Goal: Information Seeking & Learning: Learn about a topic

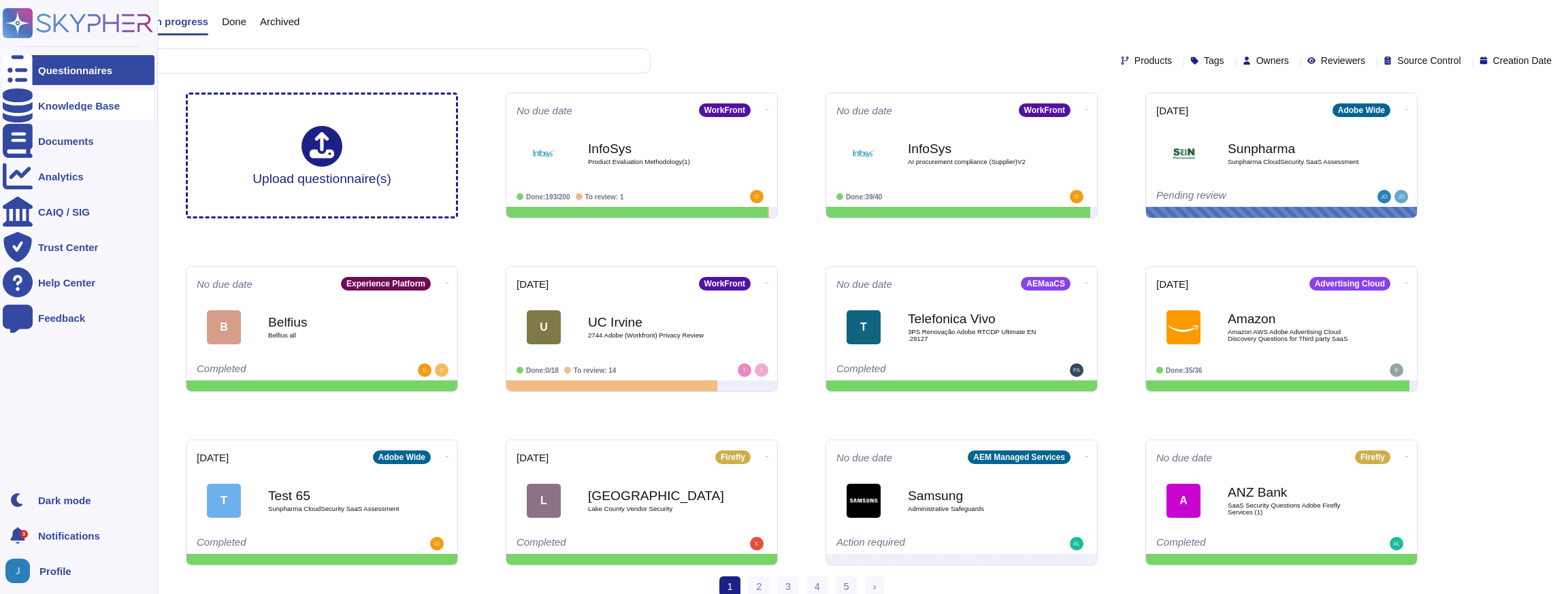
click at [61, 112] on div "Knowledge Base" at bounding box center [78, 105] width 152 height 30
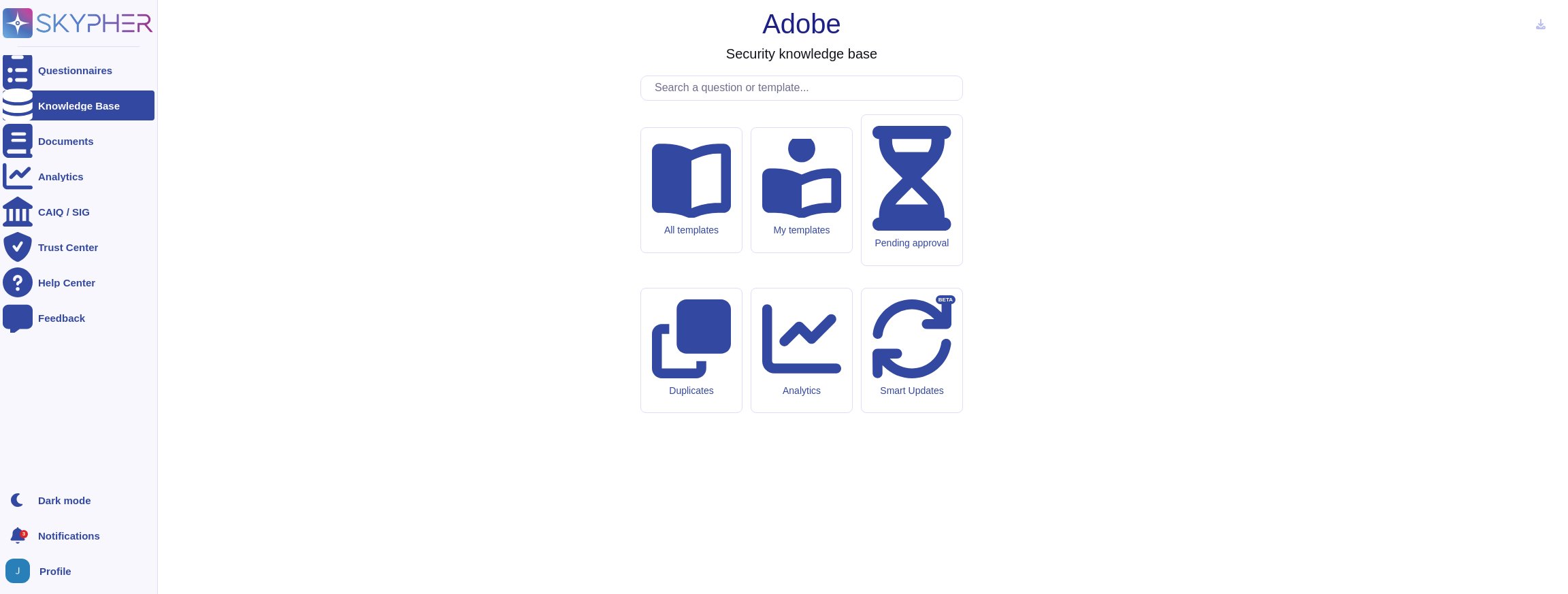
drag, startPoint x: 54, startPoint y: 120, endPoint x: 96, endPoint y: 117, distance: 42.1
click at [56, 120] on ul "Questionnaires Knowledge Base Documents Analytics CAIQ / SIG Trust Center Help …" at bounding box center [78, 266] width 152 height 422
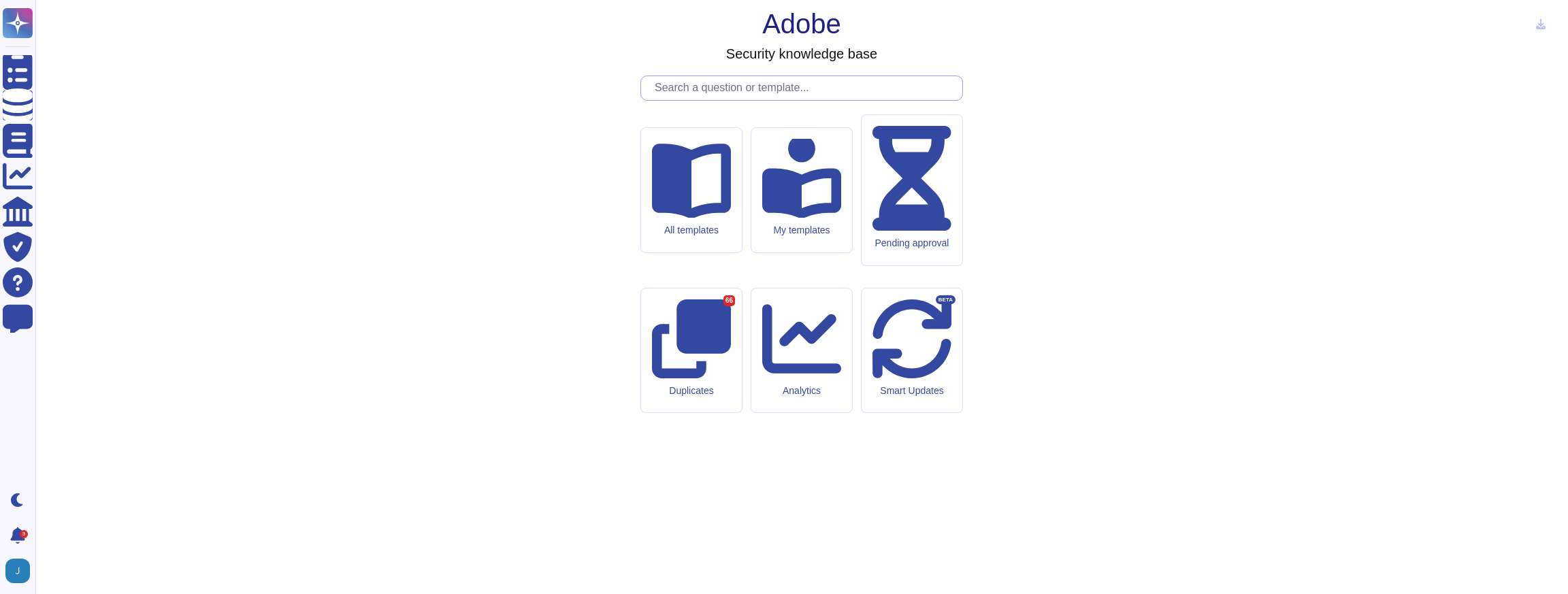
click at [796, 100] on input "text" at bounding box center [805, 88] width 314 height 24
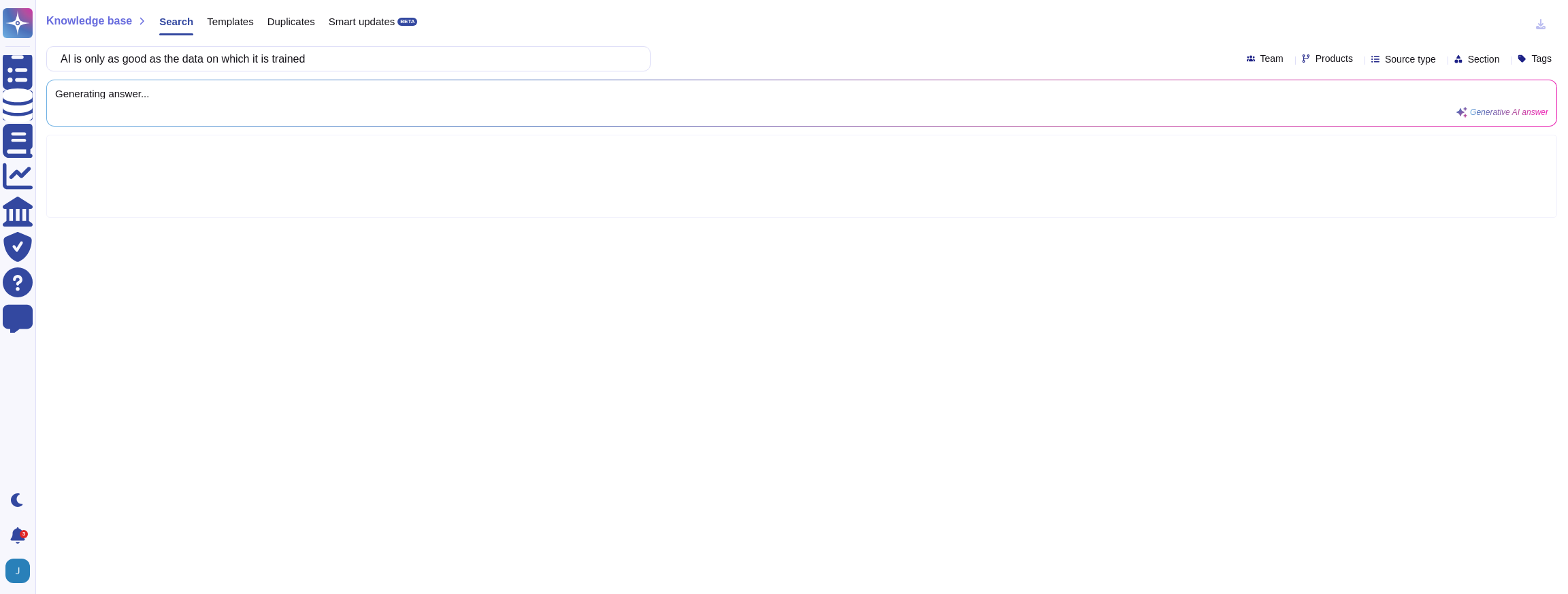
click at [239, 17] on span "Templates" at bounding box center [230, 21] width 46 height 10
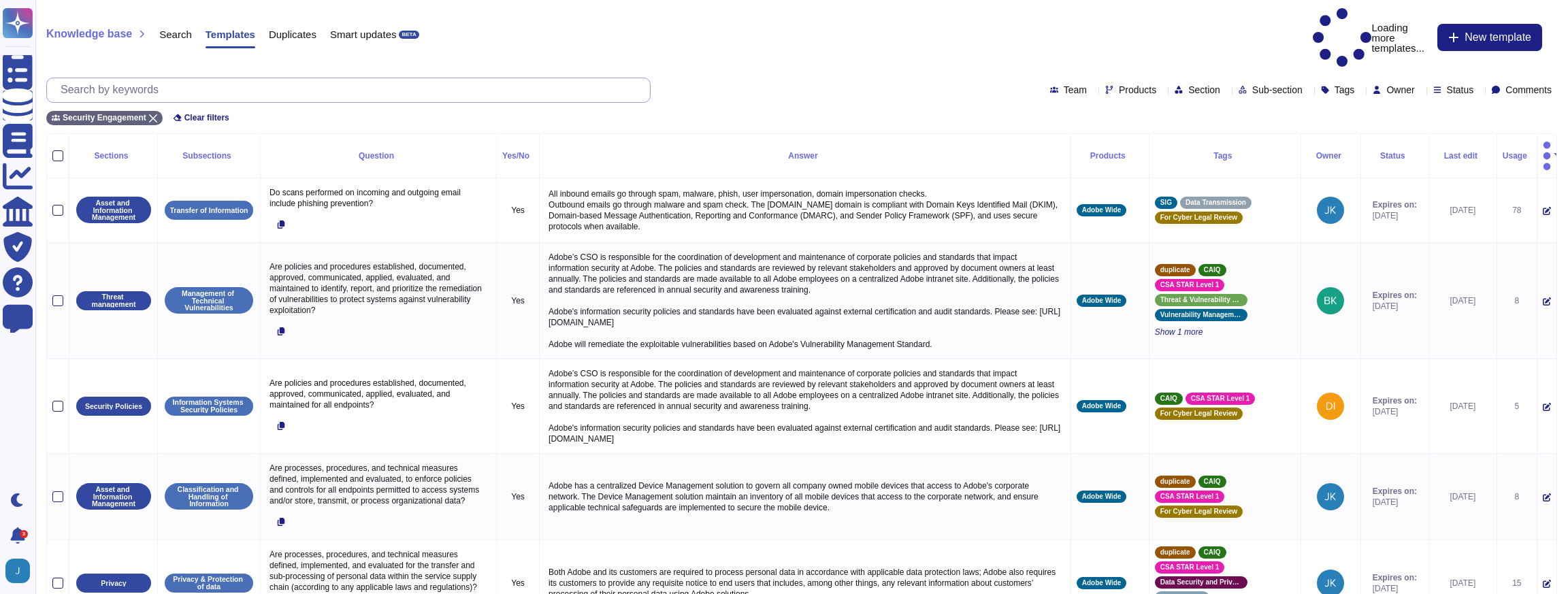
click at [183, 78] on input "text" at bounding box center [351, 90] width 596 height 24
paste input "AI is only as good as the data on which it is trained"
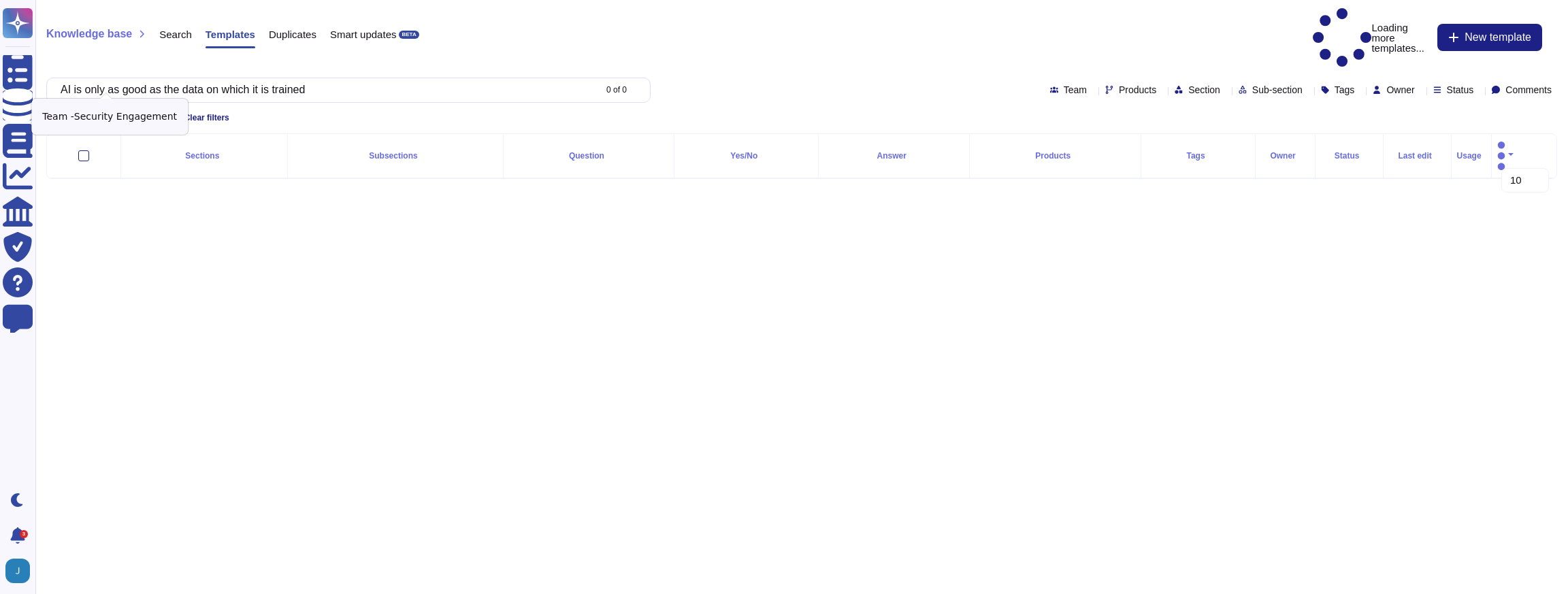
type input "AI is only as good as the data on which it is trained"
click at [146, 114] on span "Security Engagement" at bounding box center [104, 118] width 84 height 8
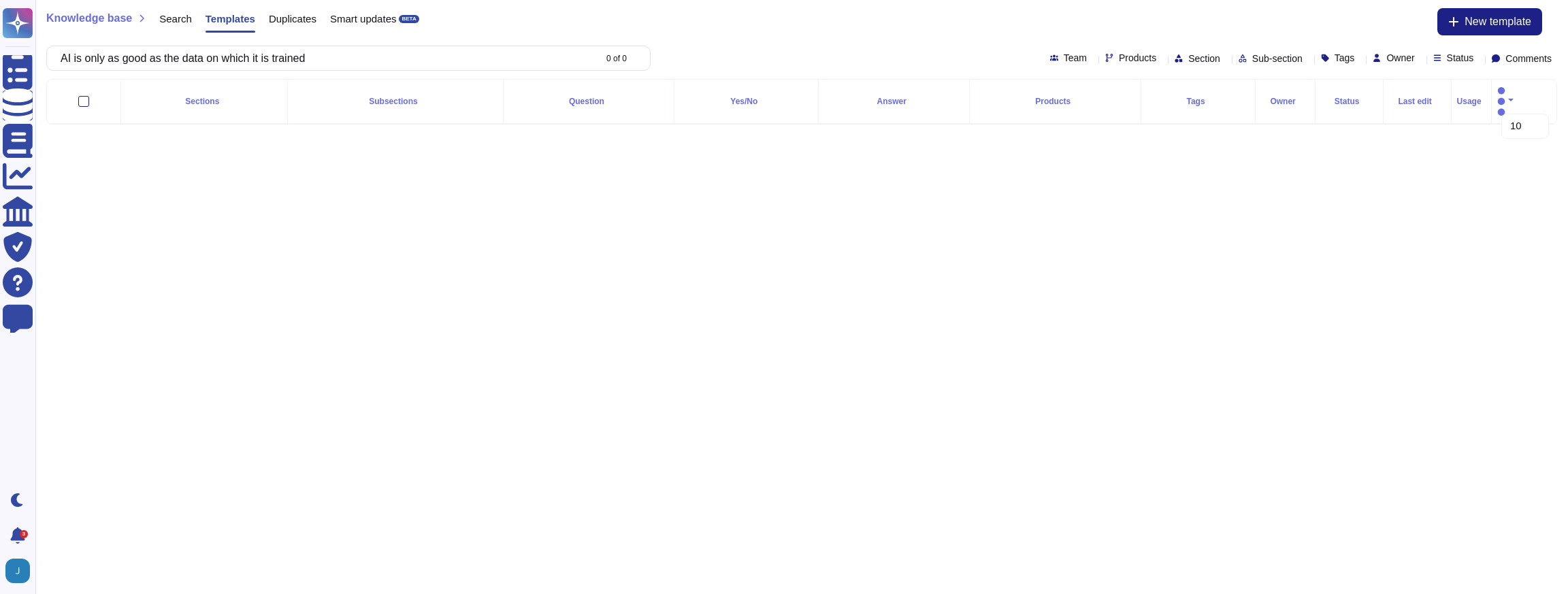
click at [174, 29] on div "Search" at bounding box center [169, 21] width 46 height 27
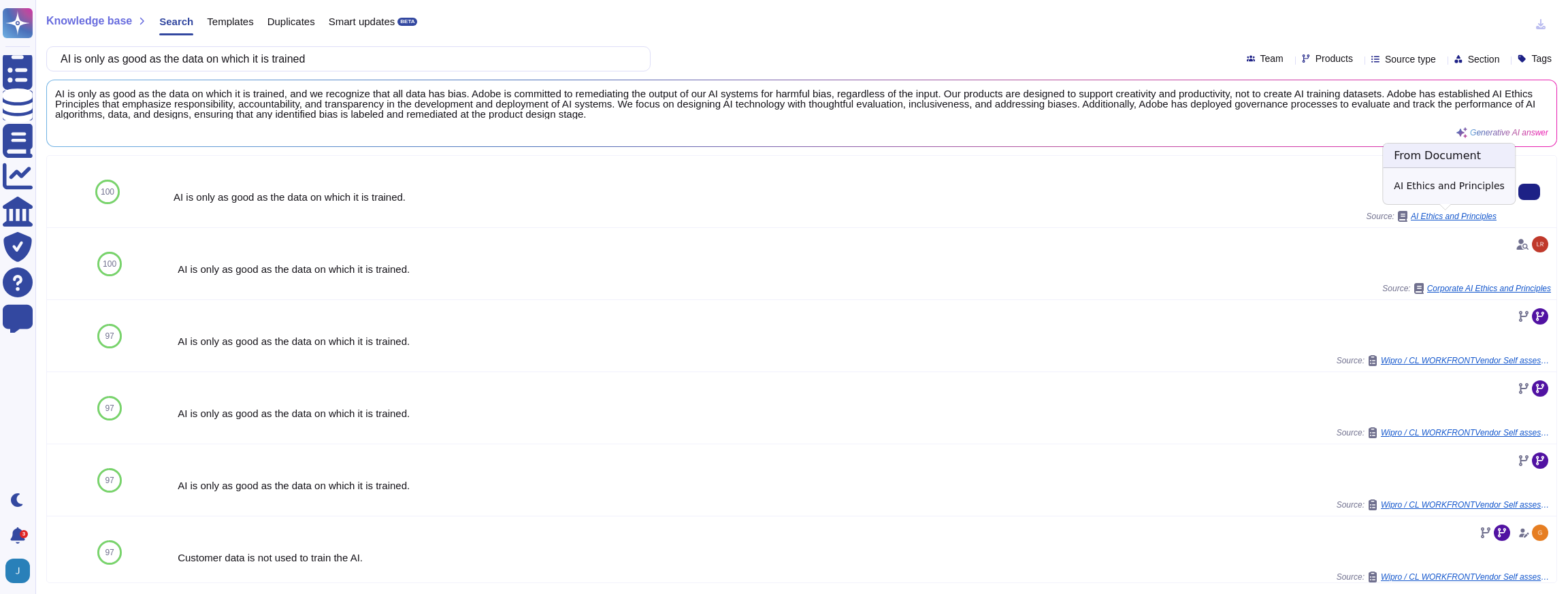
click at [1490, 212] on span "AI Ethics and Principles" at bounding box center [1453, 216] width 85 height 8
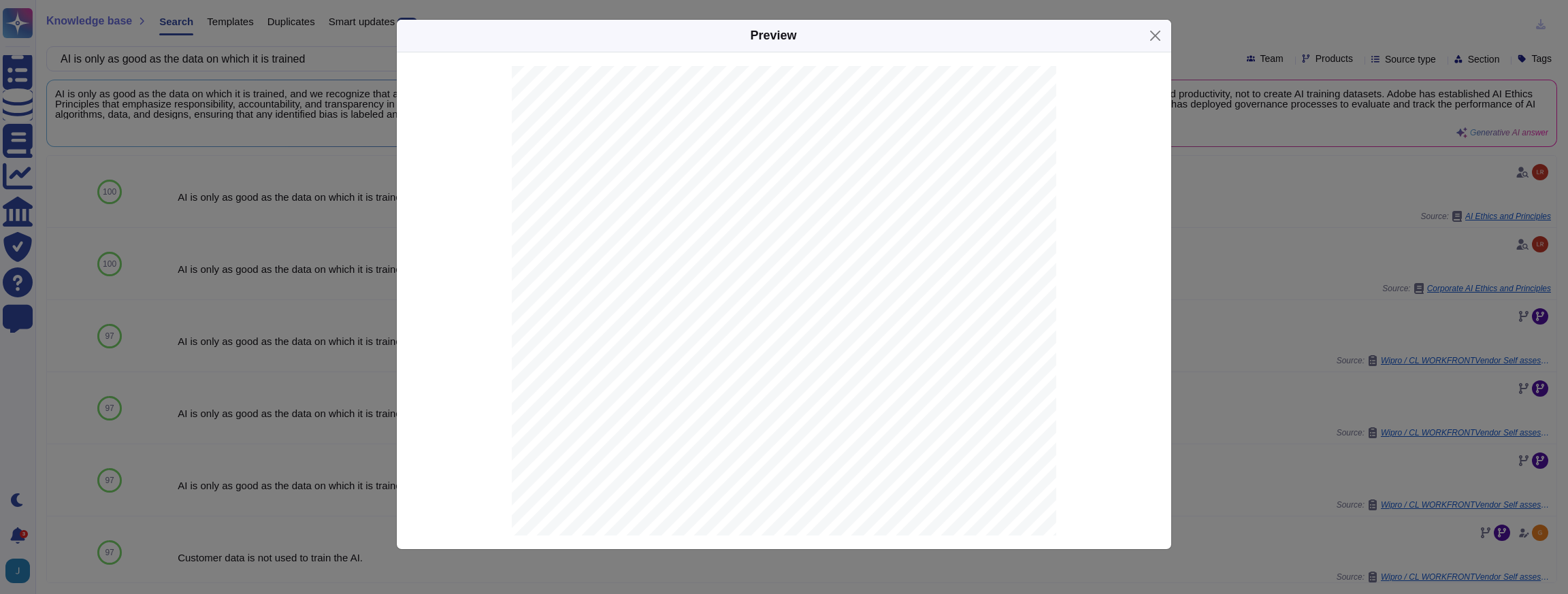
scroll to position [2112, 0]
click at [1321, 254] on div "Preview 1 Updated [DATE] Our Commitment to AI Ethics How AI is Used in Adobe Pr…" at bounding box center [784, 297] width 1568 height 594
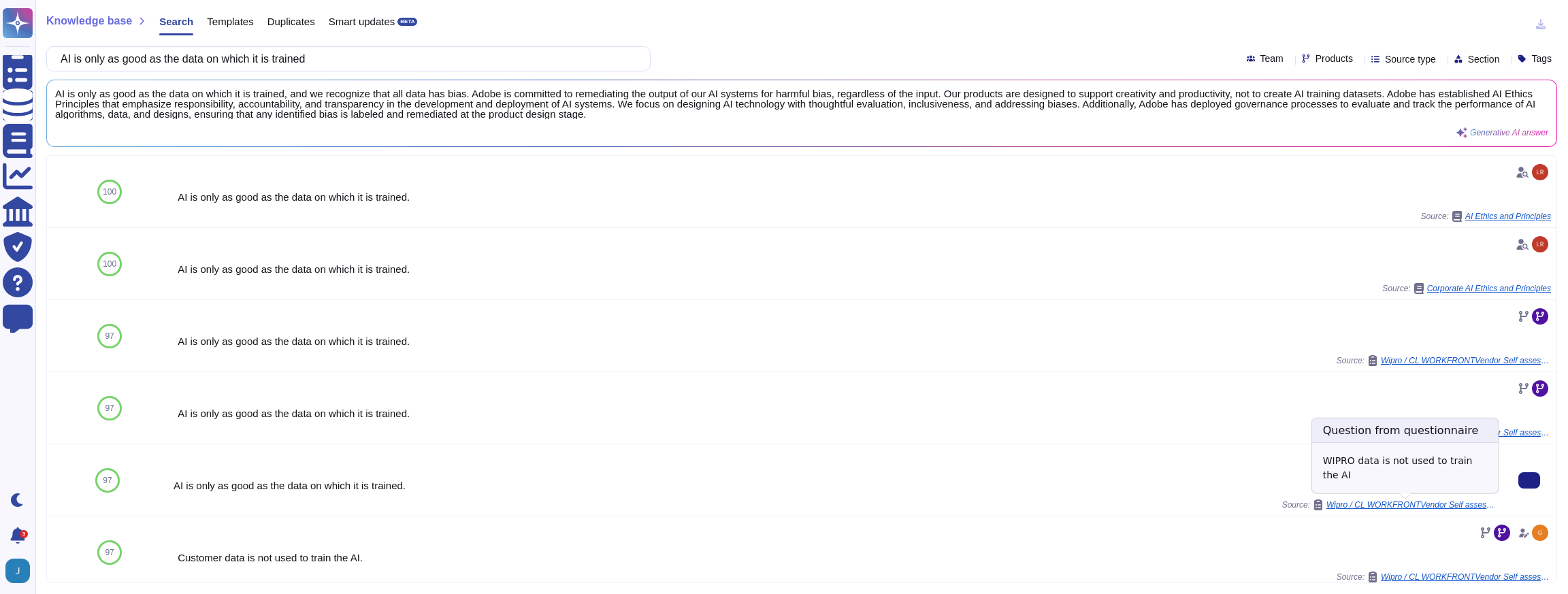
click at [1400, 504] on span "Wipro / CL WORKFRONTVendor Self assessment and declaration Architecture Review …" at bounding box center [1411, 505] width 170 height 8
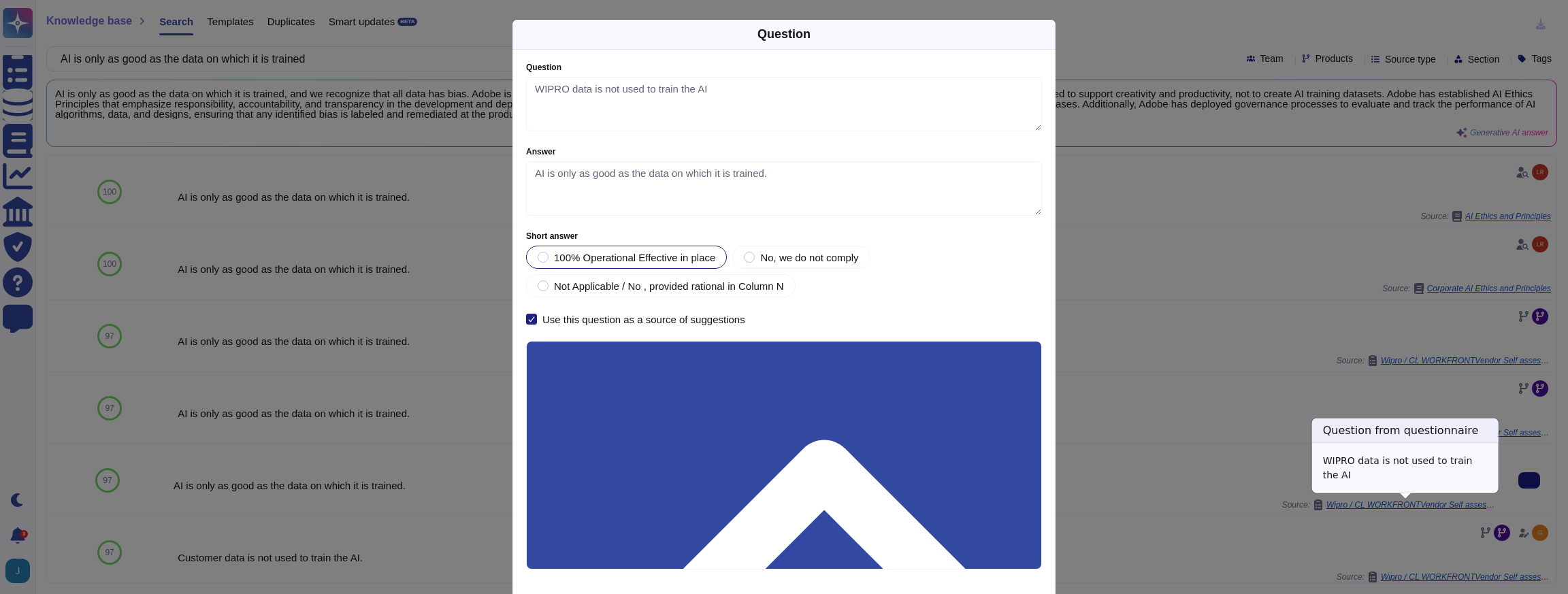
type textarea "WIPRO data is not used to train the AI"
type textarea "AI is only as good as the data on which it is trained."
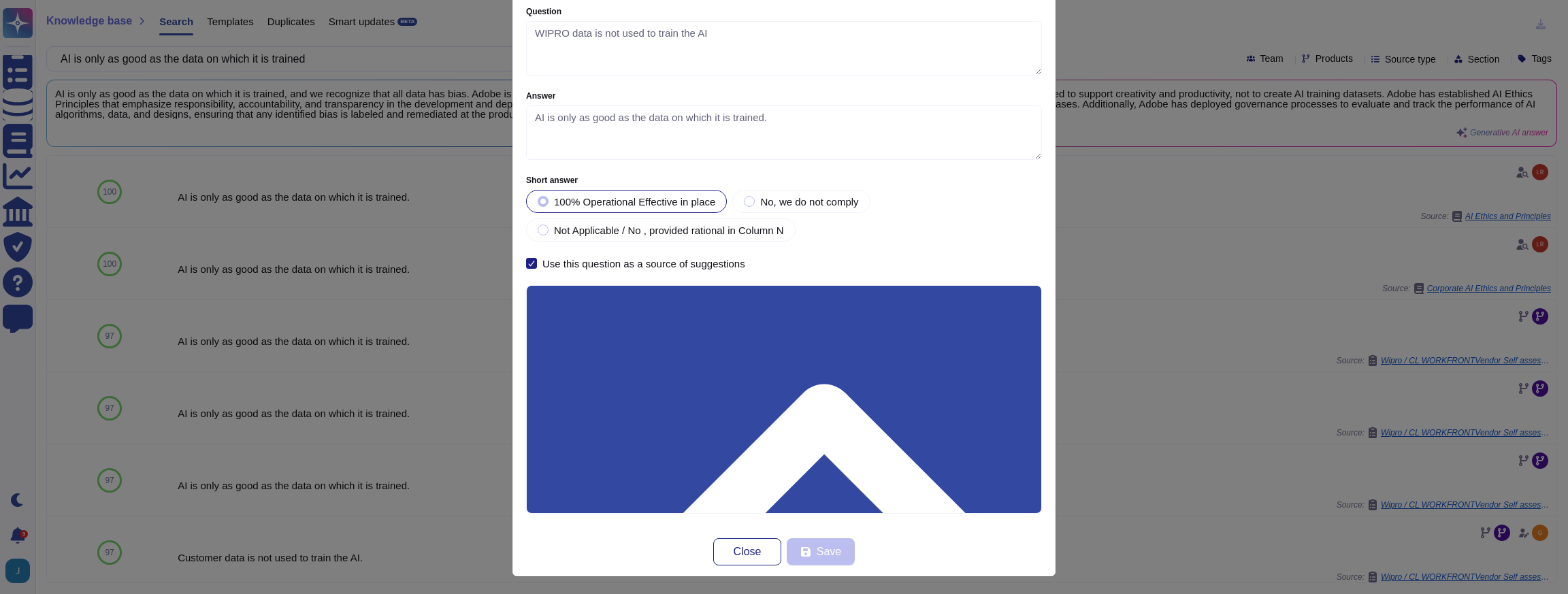
scroll to position [0, 0]
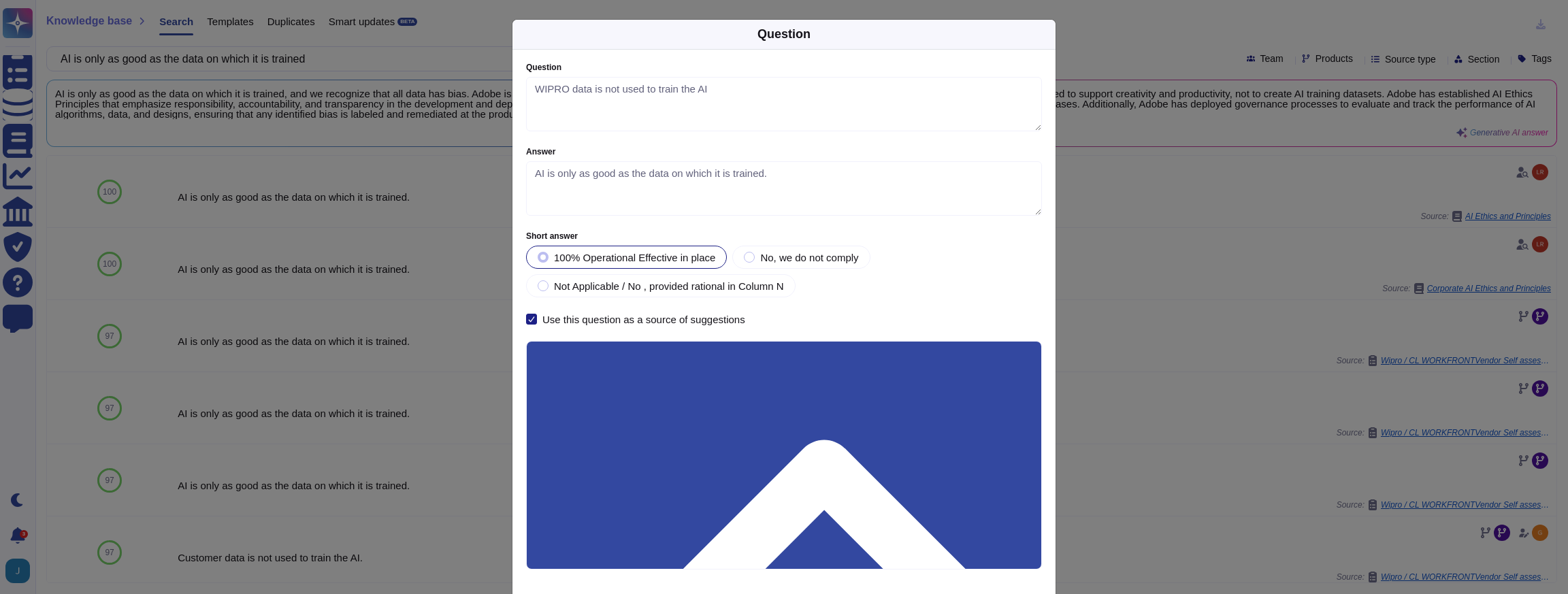
click at [1221, 541] on div "Question Question WIPRO data is not used to train the AI Answer AI is only as g…" at bounding box center [784, 297] width 1568 height 594
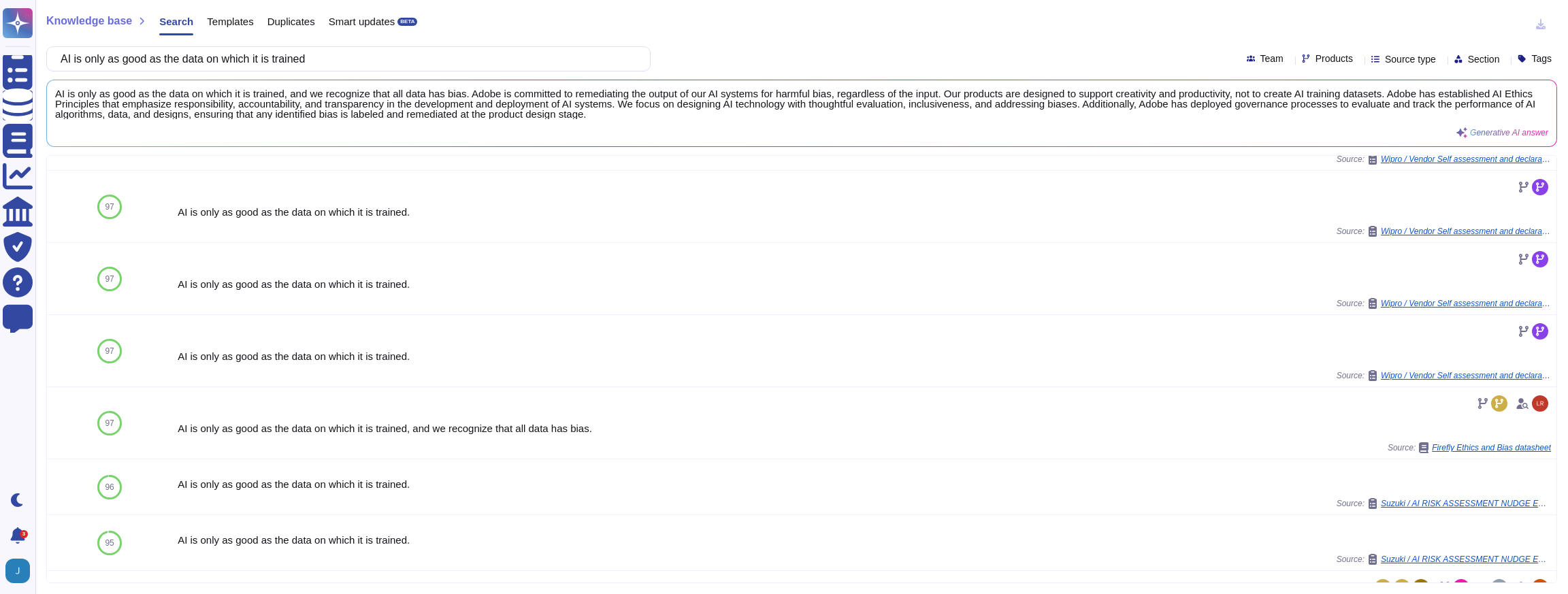
scroll to position [487, 0]
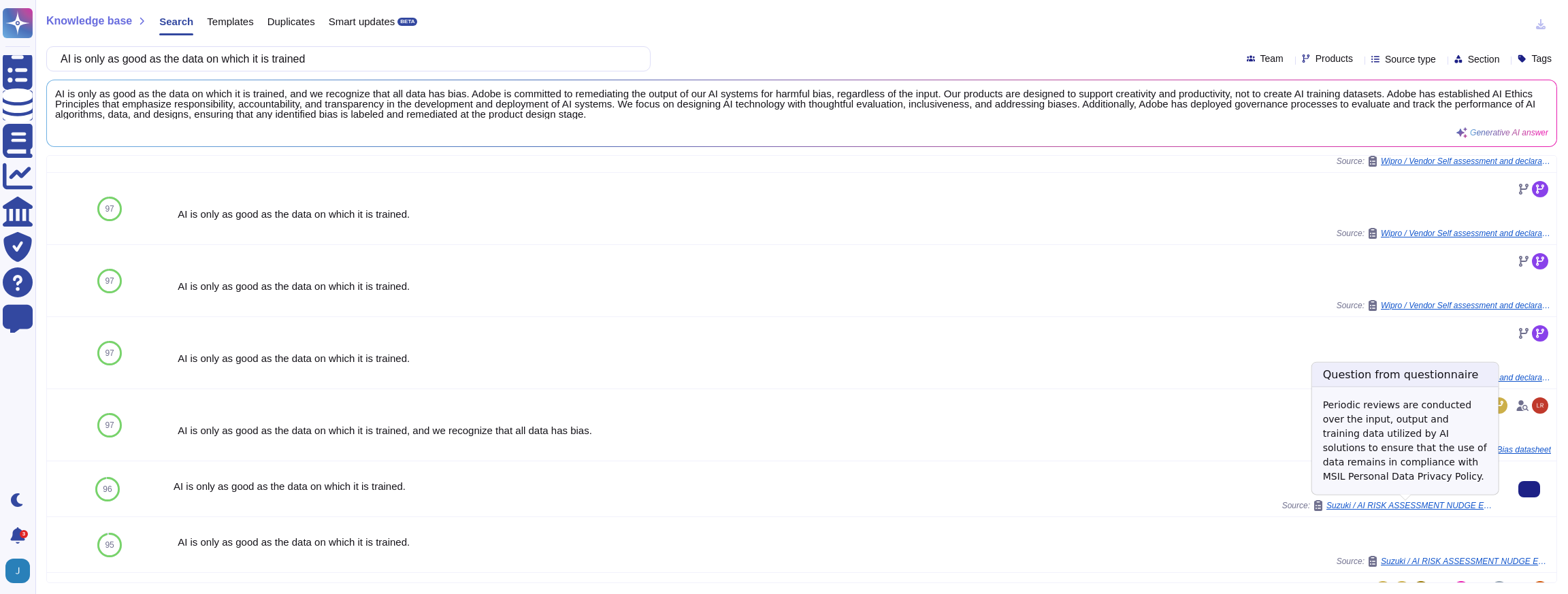
click at [1395, 502] on span "Suzuki / AI RISK ASSESSMENT NUDGE ENGINE" at bounding box center [1411, 505] width 170 height 8
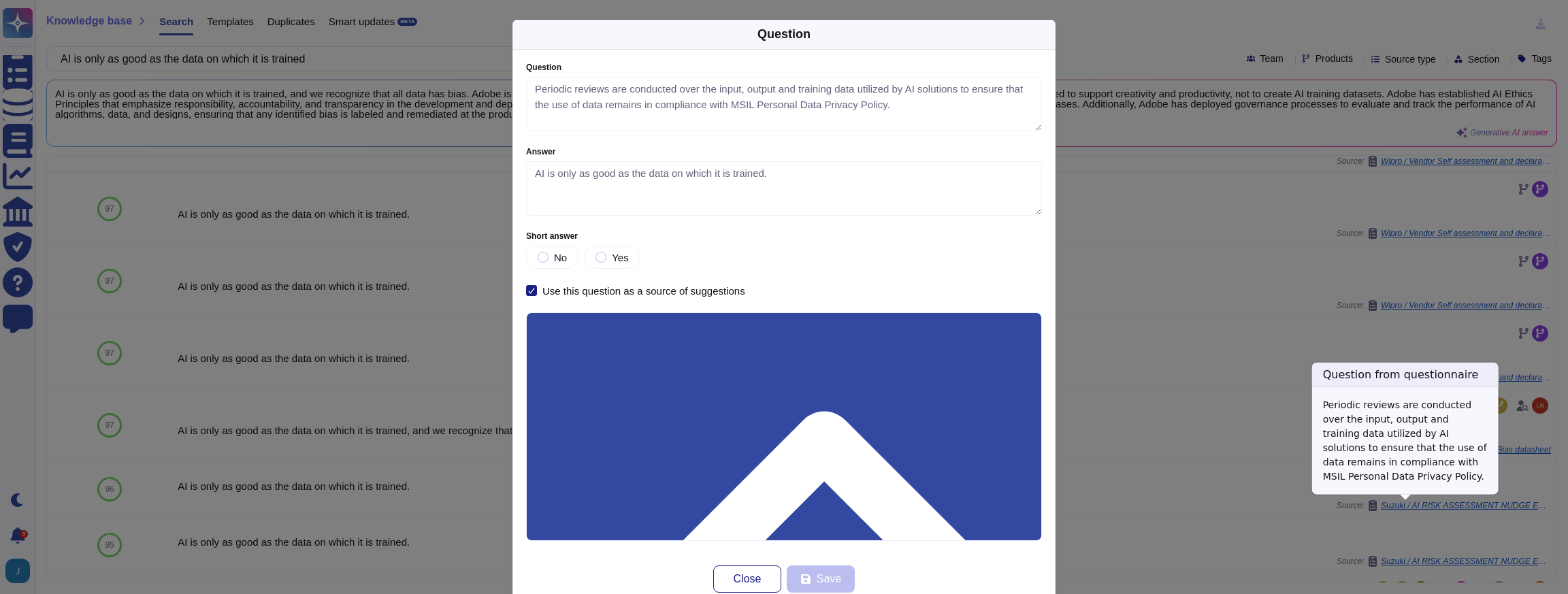
type textarea "Periodic reviews are conducted over the input, output and training data utilize…"
type textarea "AI is only as good as the data on which it is trained."
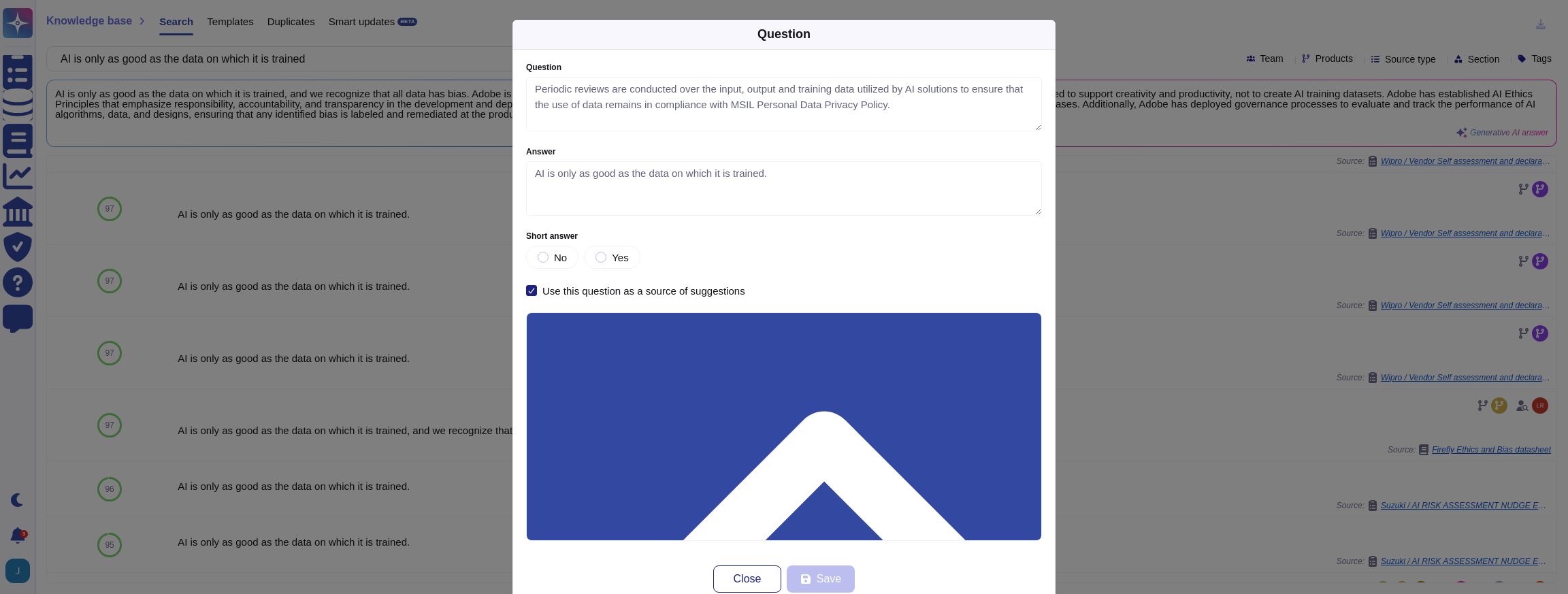
click at [1138, 392] on div "Question Question Periodic reviews are conducted over the input, output and tra…" at bounding box center [784, 297] width 1568 height 594
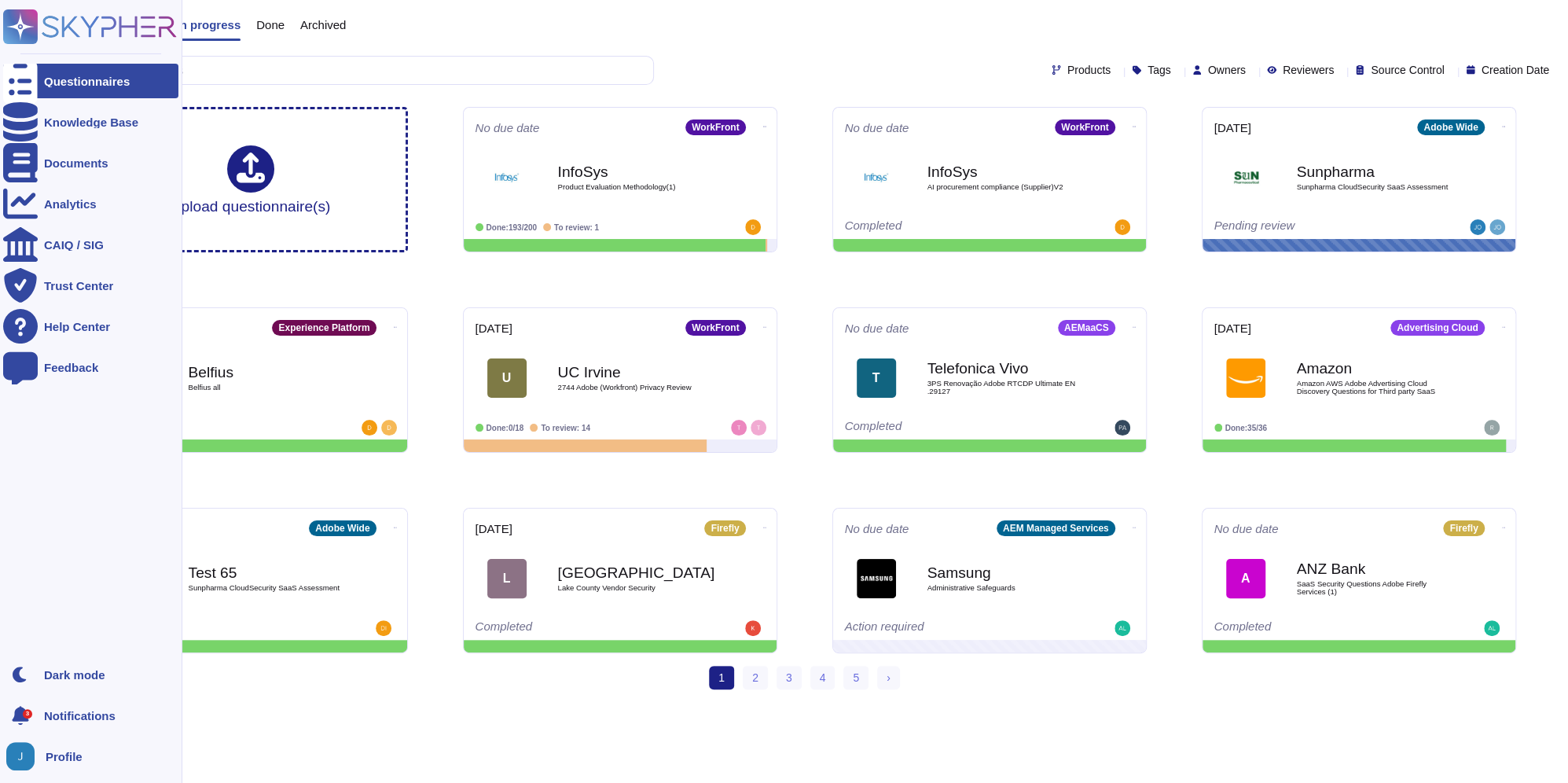
click at [58, 747] on div "Profile" at bounding box center [91, 756] width 176 height 35
